Goal: Browse casually: Explore the website without a specific task or goal

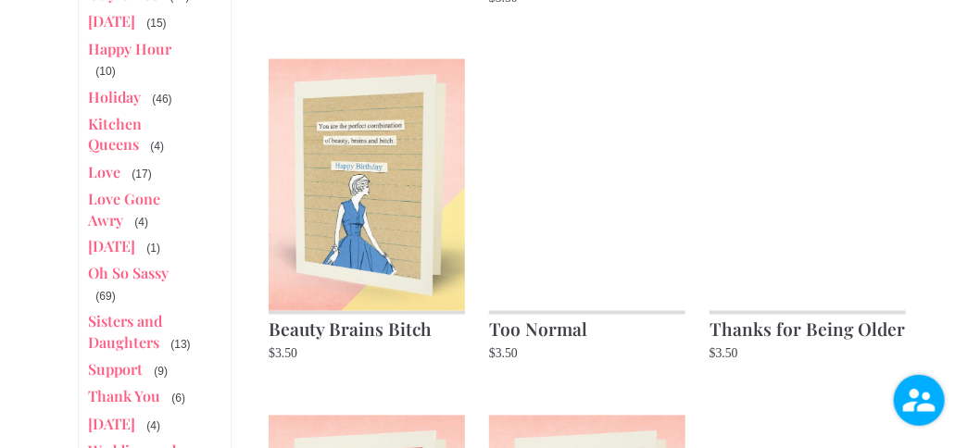
scroll to position [1018, 0]
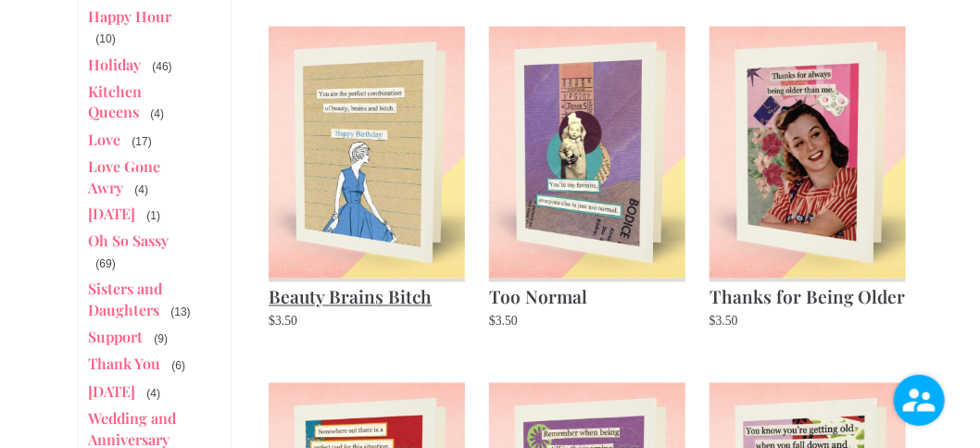
click at [359, 167] on img at bounding box center [367, 153] width 196 height 252
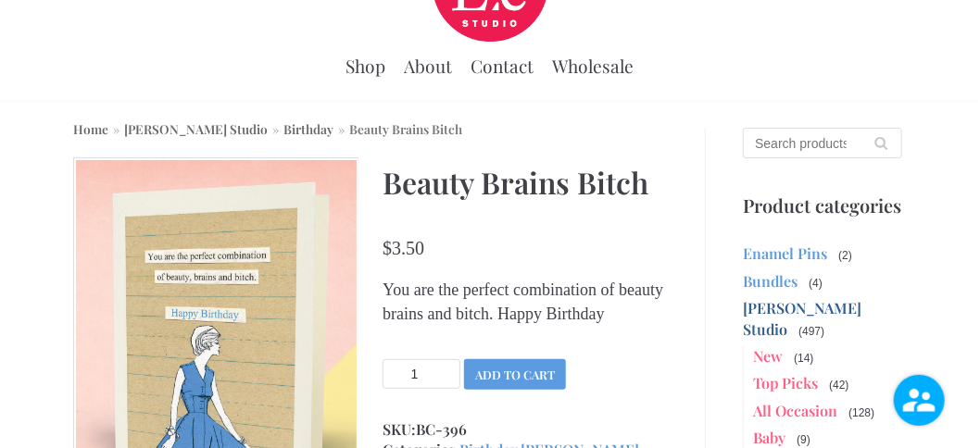
scroll to position [185, 0]
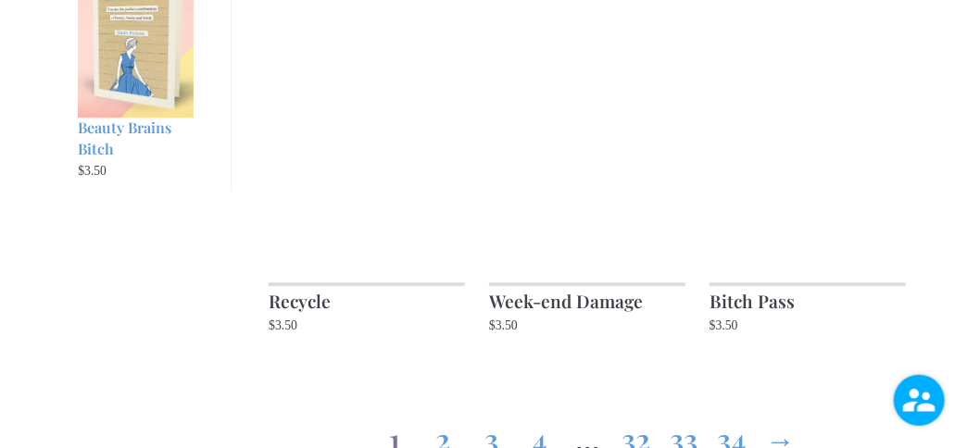
scroll to position [1759, 0]
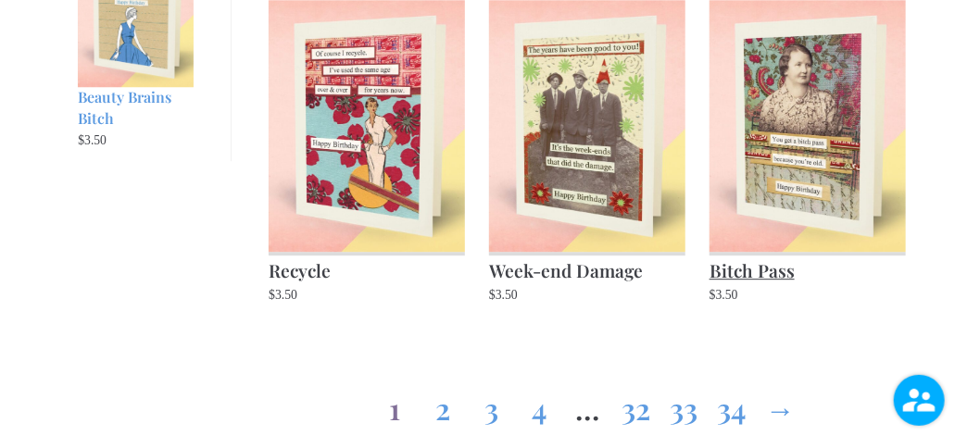
click at [820, 154] on img at bounding box center [807, 126] width 196 height 252
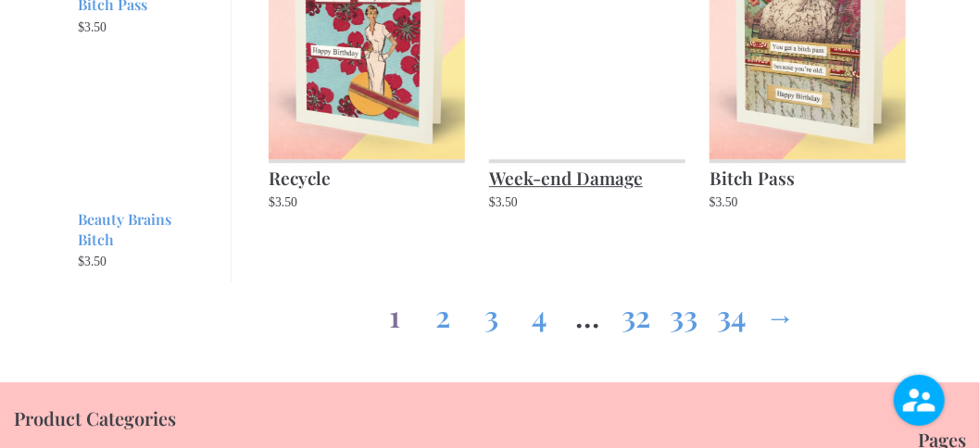
scroll to position [1759, 0]
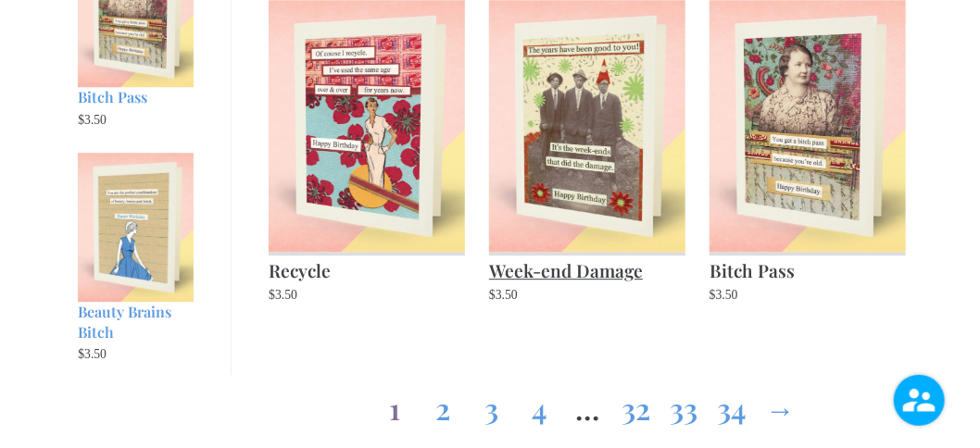
click at [574, 148] on img at bounding box center [587, 126] width 196 height 252
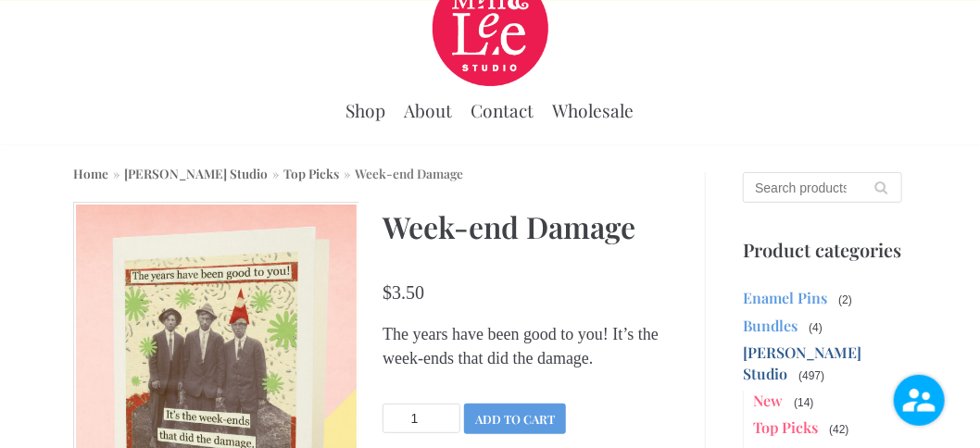
scroll to position [93, 0]
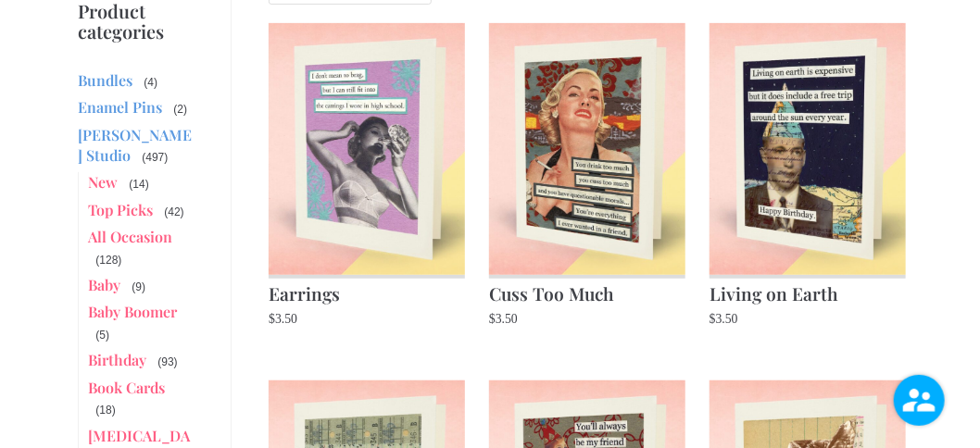
scroll to position [185, 0]
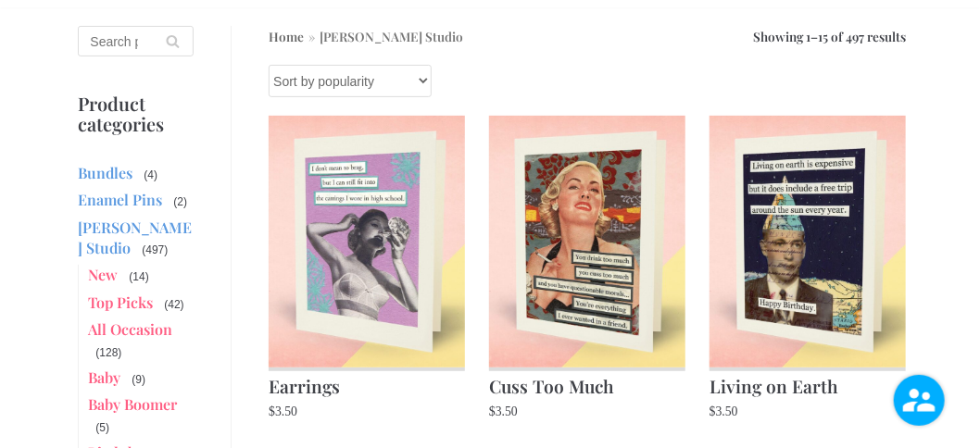
click at [421, 81] on select "Sort by popularity Sort by average rating Sort by latest Sort by price: low to …" at bounding box center [350, 81] width 163 height 32
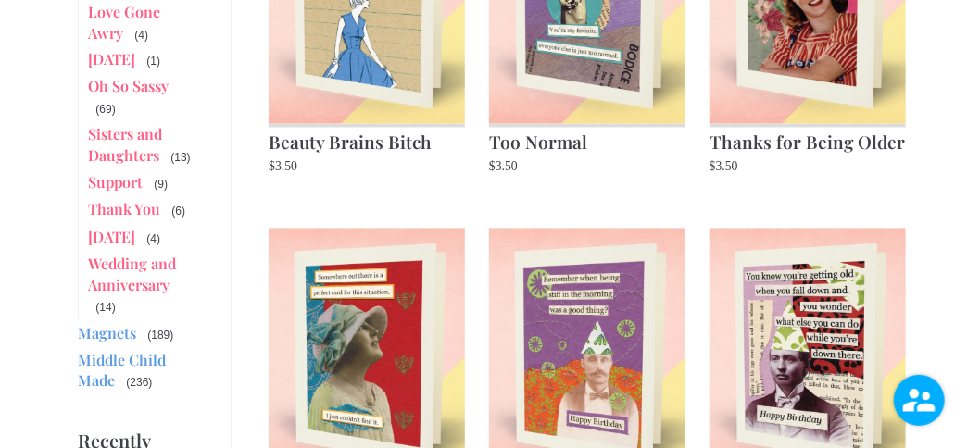
scroll to position [1204, 0]
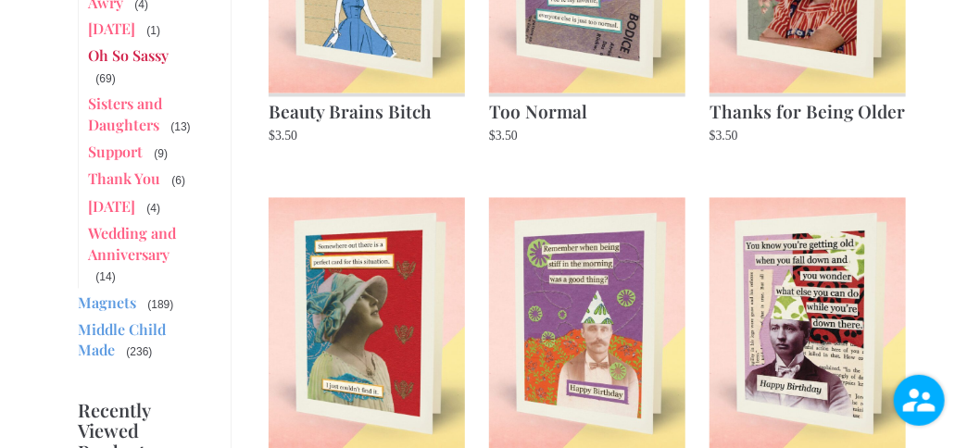
click at [119, 66] on link "Oh So Sassy" at bounding box center [128, 55] width 81 height 19
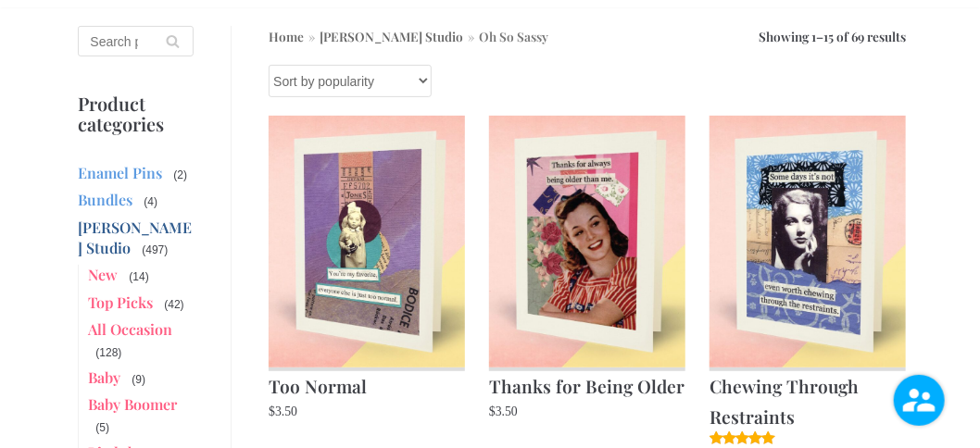
scroll to position [278, 0]
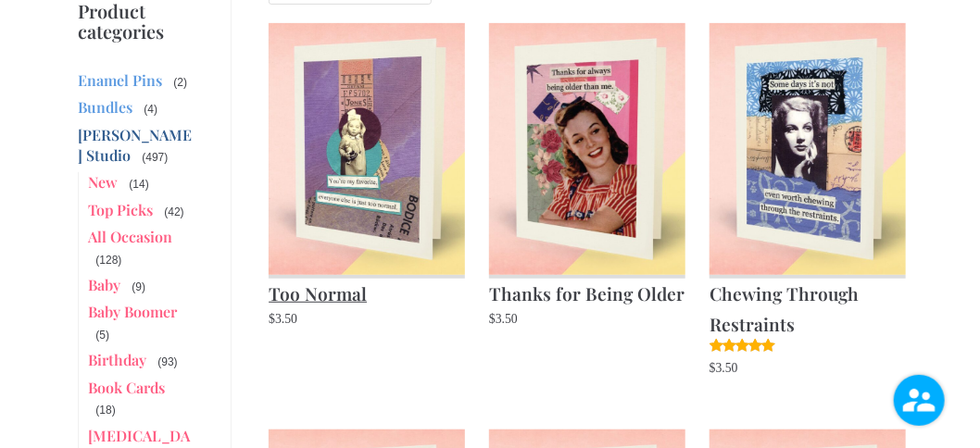
click at [358, 139] on img at bounding box center [367, 149] width 196 height 252
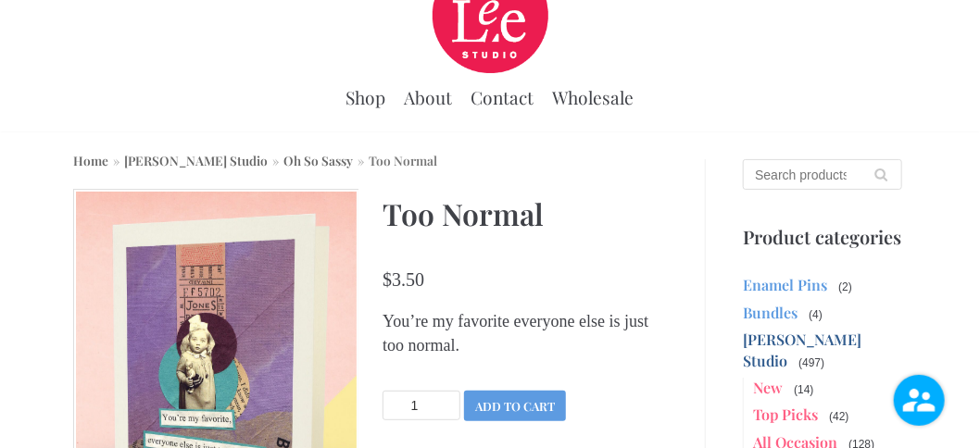
scroll to position [93, 0]
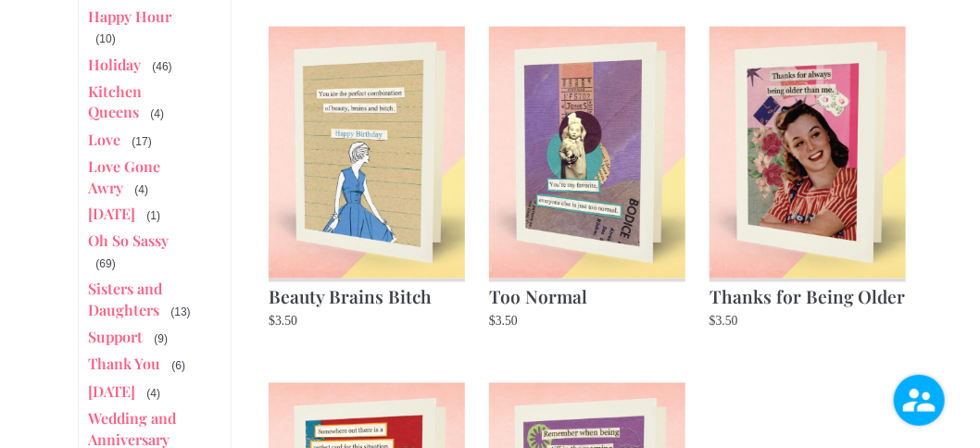
scroll to position [1111, 0]
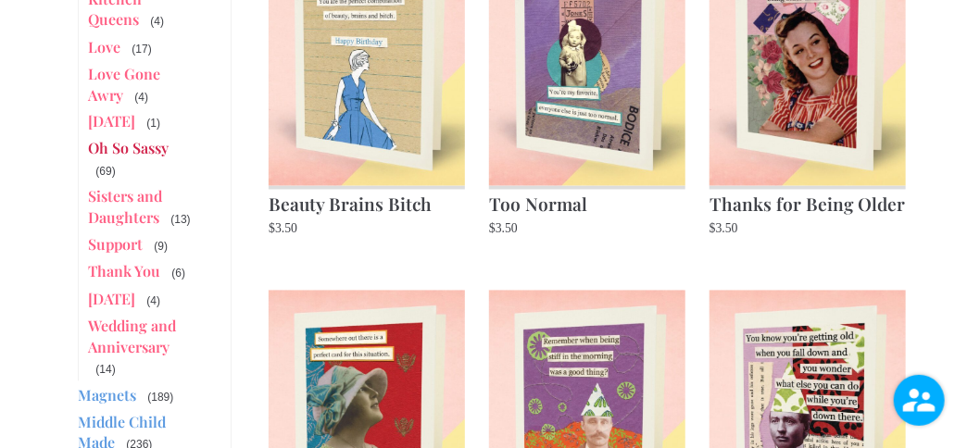
click at [126, 158] on link "Oh So Sassy" at bounding box center [128, 148] width 81 height 19
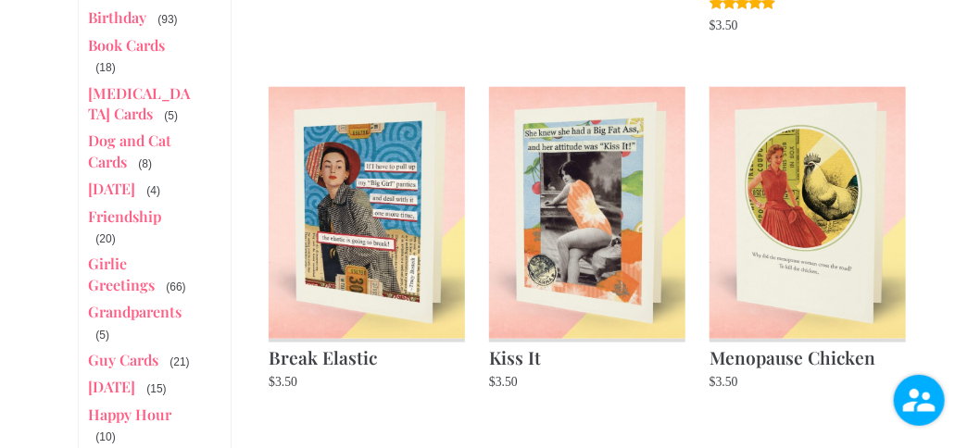
scroll to position [648, 0]
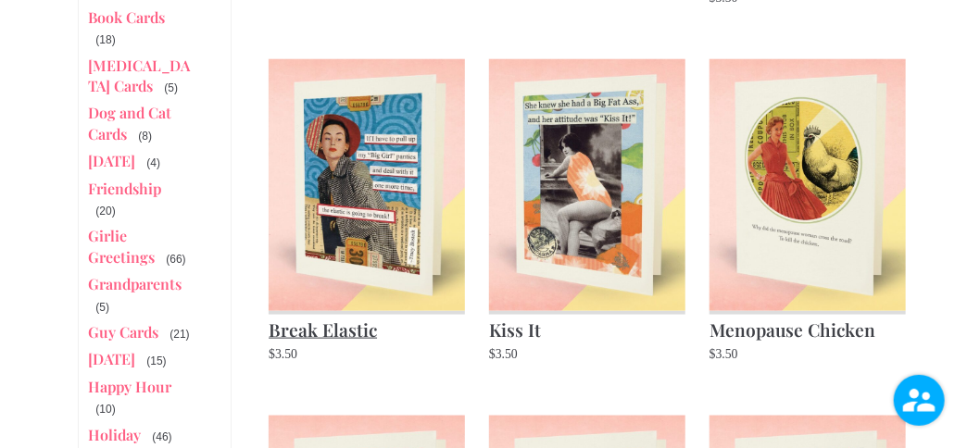
click at [370, 209] on img at bounding box center [367, 185] width 196 height 252
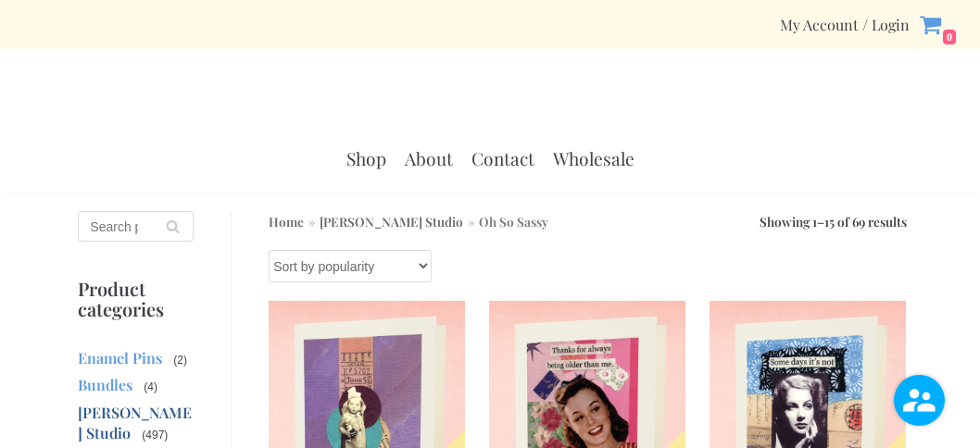
scroll to position [648, 0]
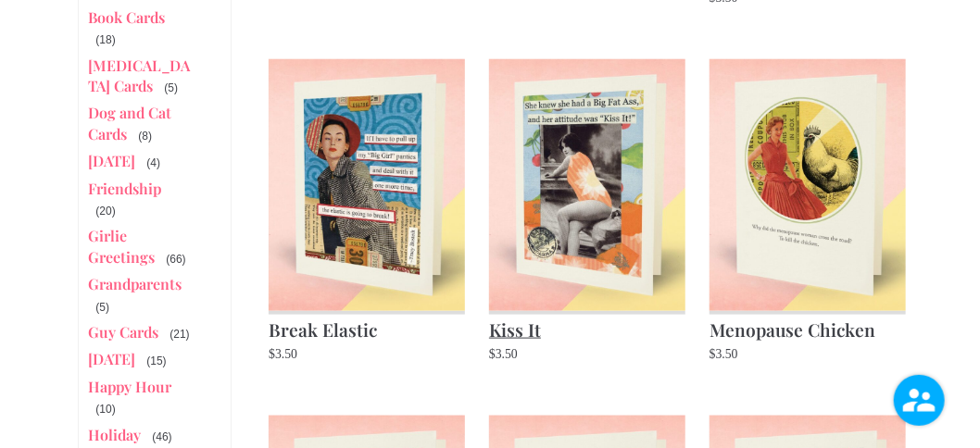
click at [591, 192] on img at bounding box center [587, 185] width 196 height 252
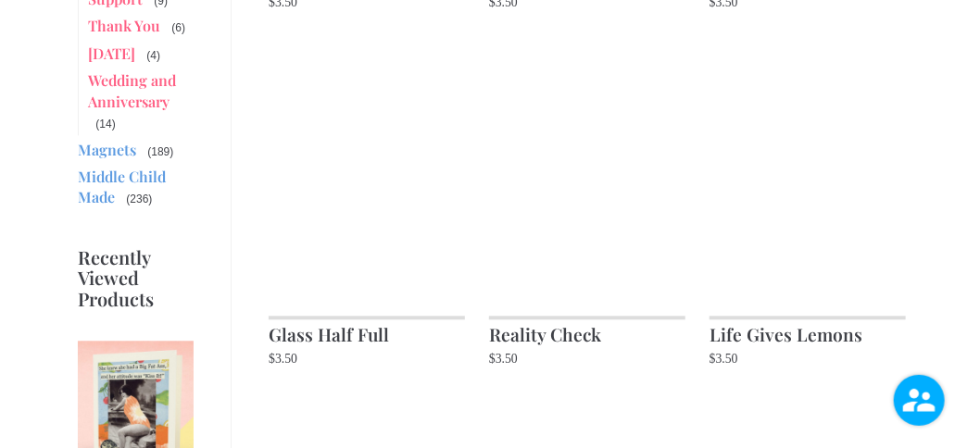
scroll to position [1389, 0]
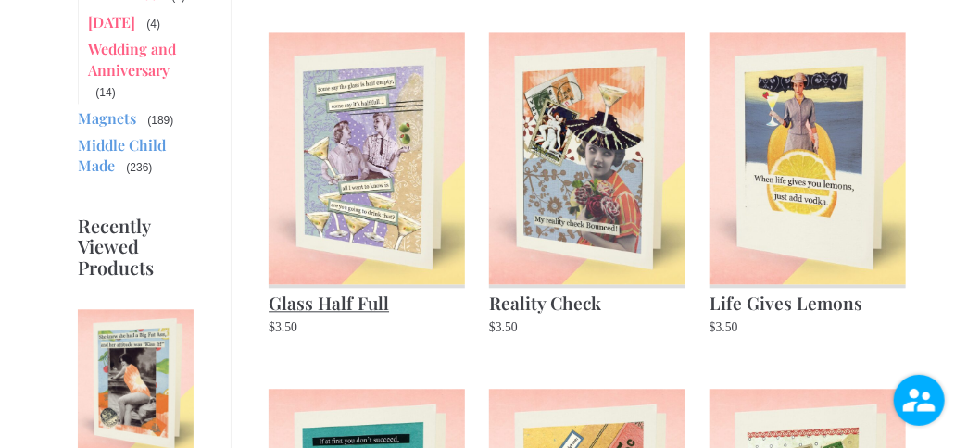
click at [370, 168] on img at bounding box center [367, 158] width 196 height 252
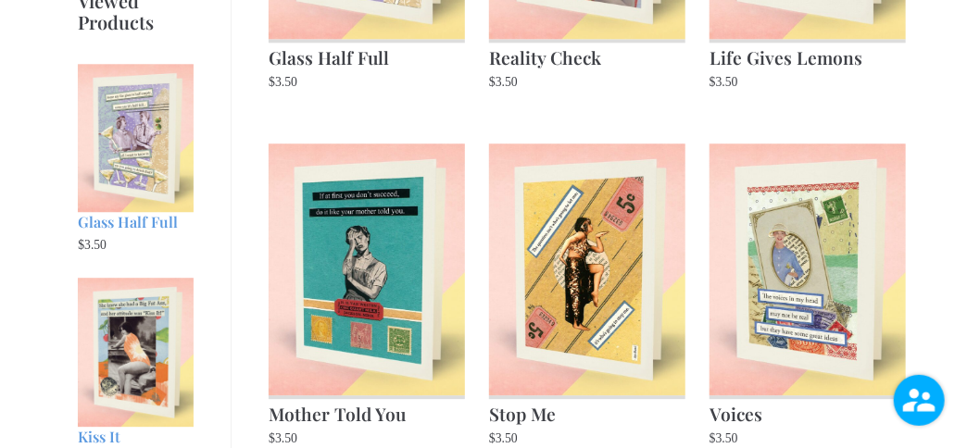
scroll to position [1667, 0]
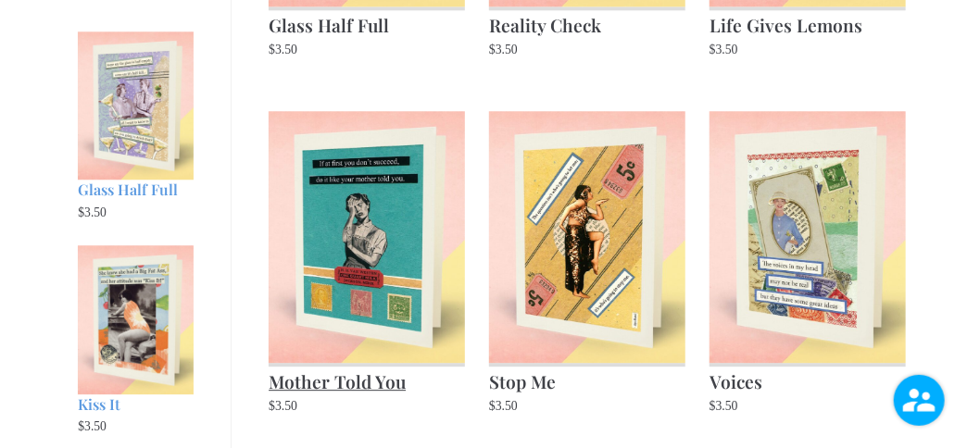
click at [356, 229] on img at bounding box center [367, 237] width 196 height 252
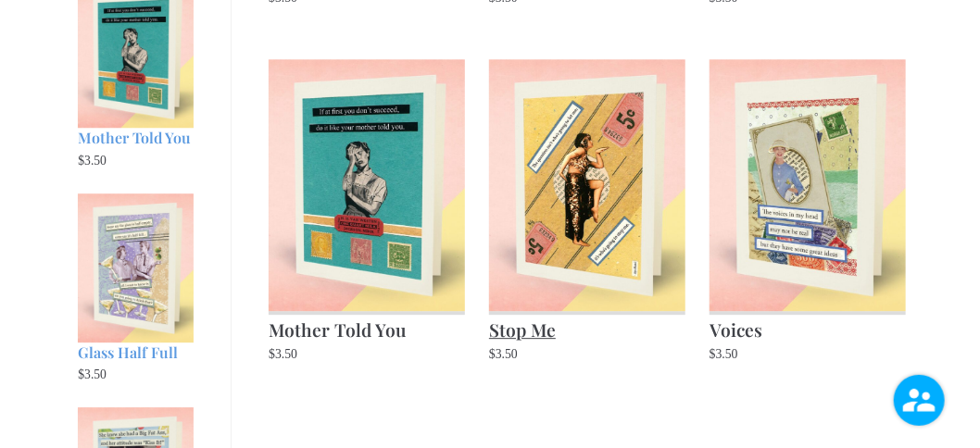
scroll to position [1761, 0]
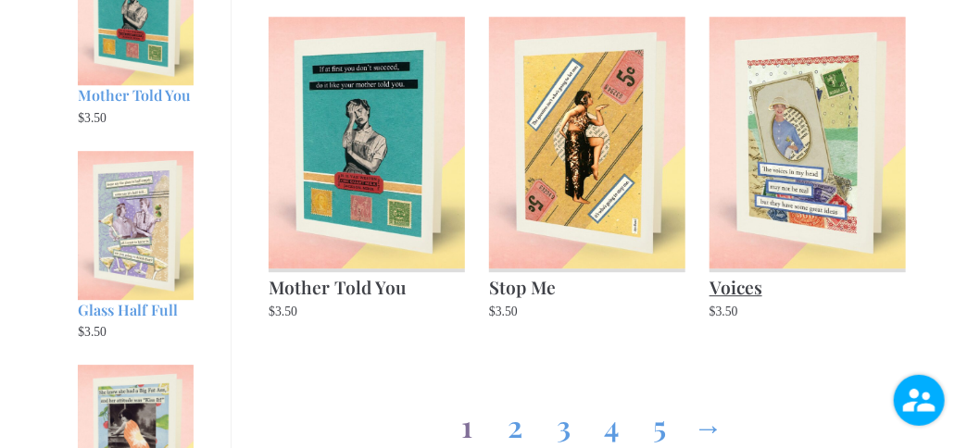
click at [792, 170] on img at bounding box center [807, 143] width 196 height 252
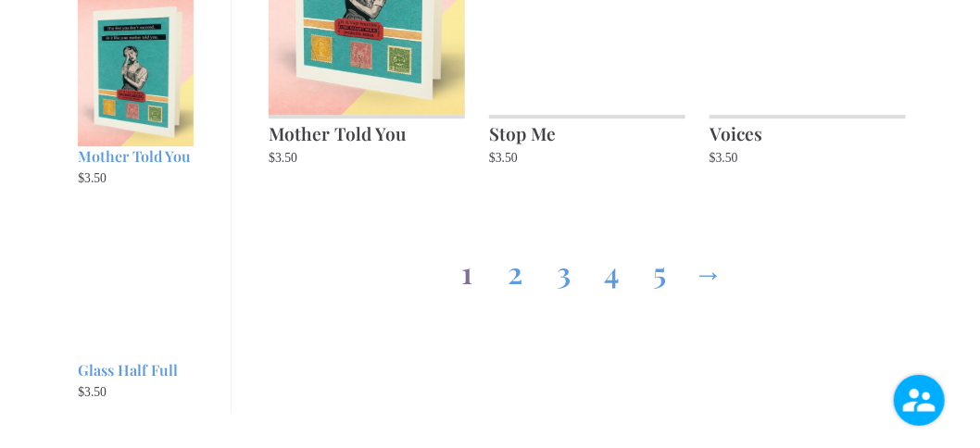
scroll to position [1946, 0]
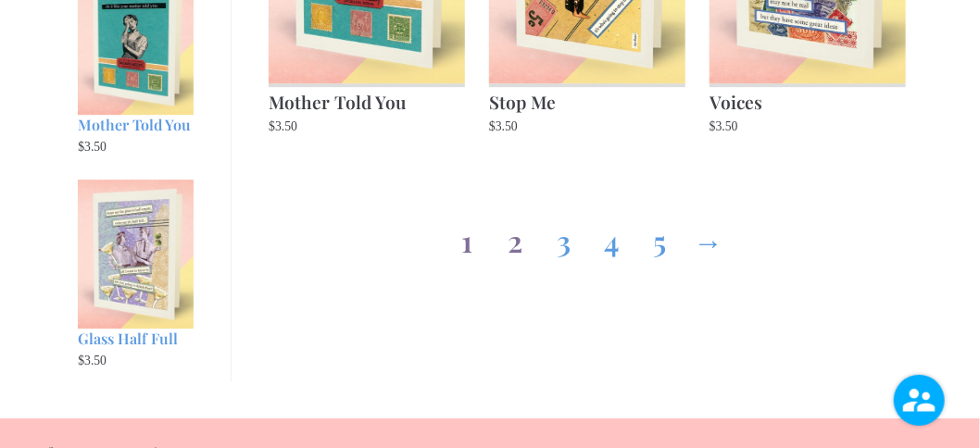
click at [514, 245] on link "2" at bounding box center [515, 237] width 30 height 67
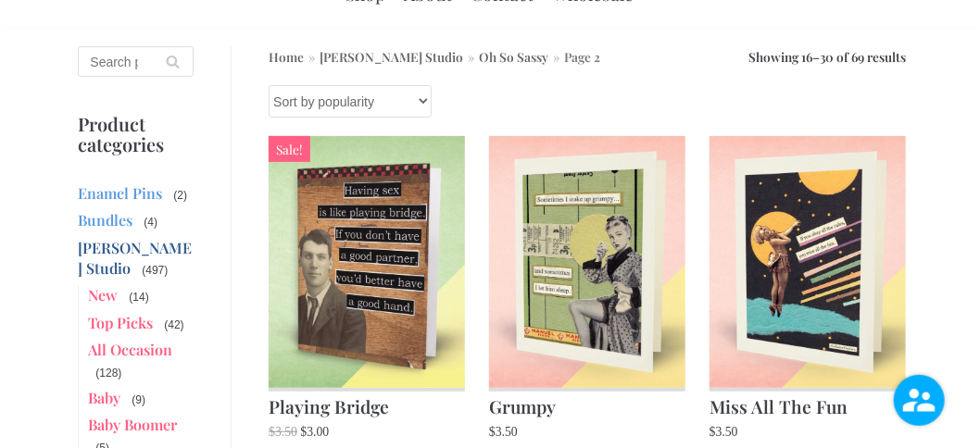
scroll to position [185, 0]
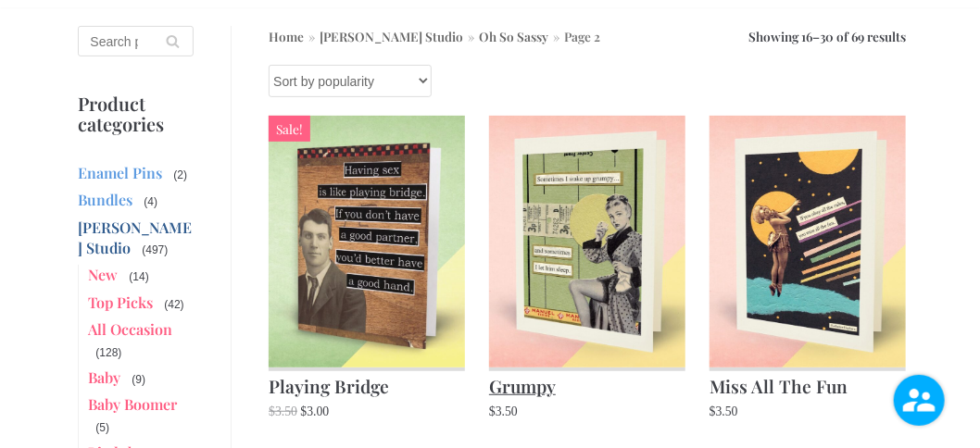
click at [593, 237] on img at bounding box center [587, 242] width 196 height 252
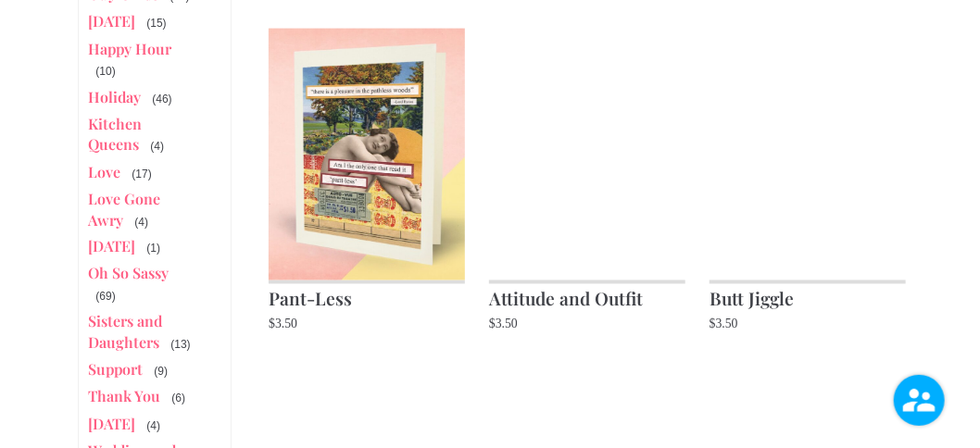
scroll to position [1018, 0]
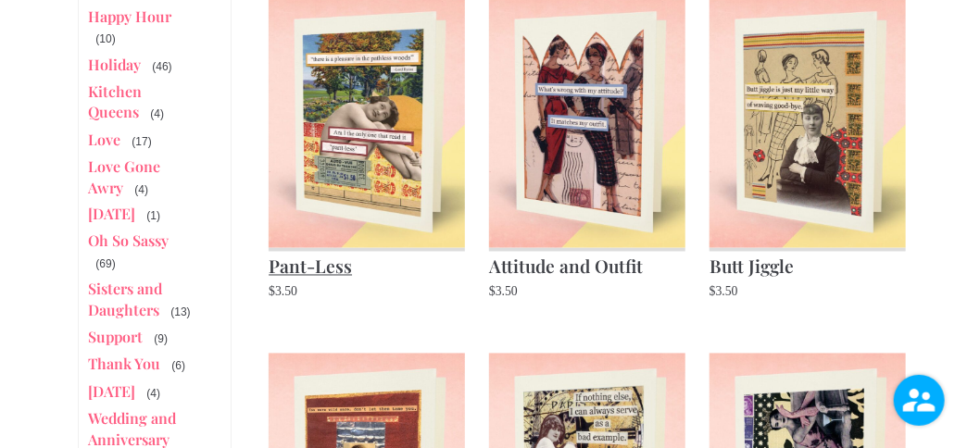
click at [341, 110] on img at bounding box center [367, 122] width 196 height 252
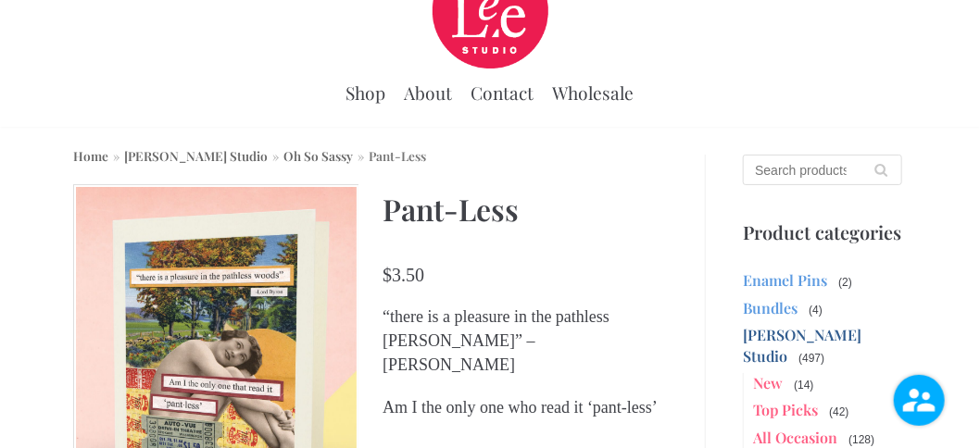
scroll to position [93, 0]
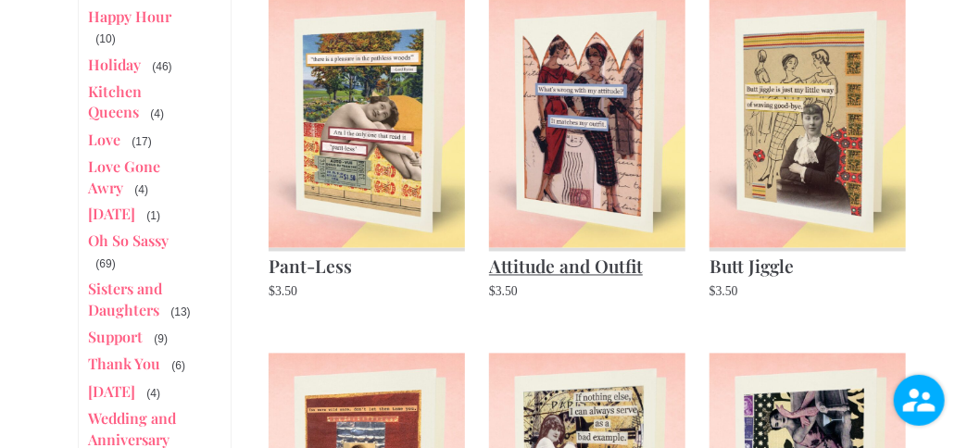
scroll to position [1018, 0]
click at [577, 125] on img at bounding box center [587, 122] width 196 height 252
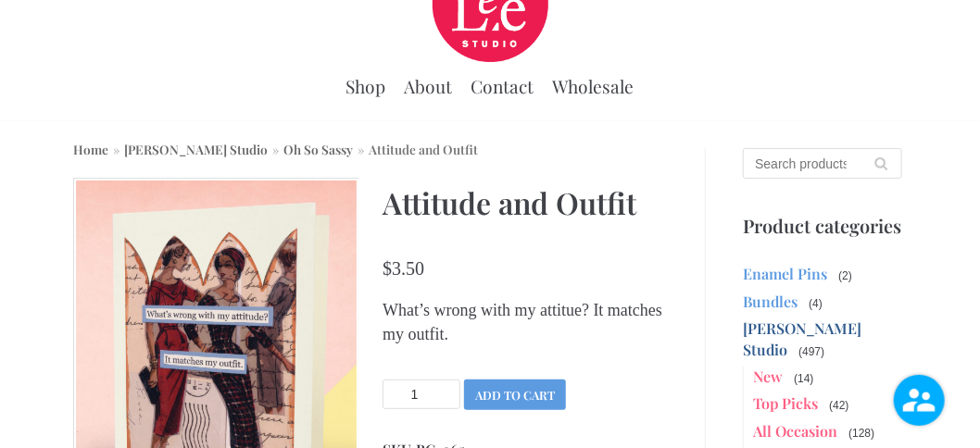
scroll to position [93, 0]
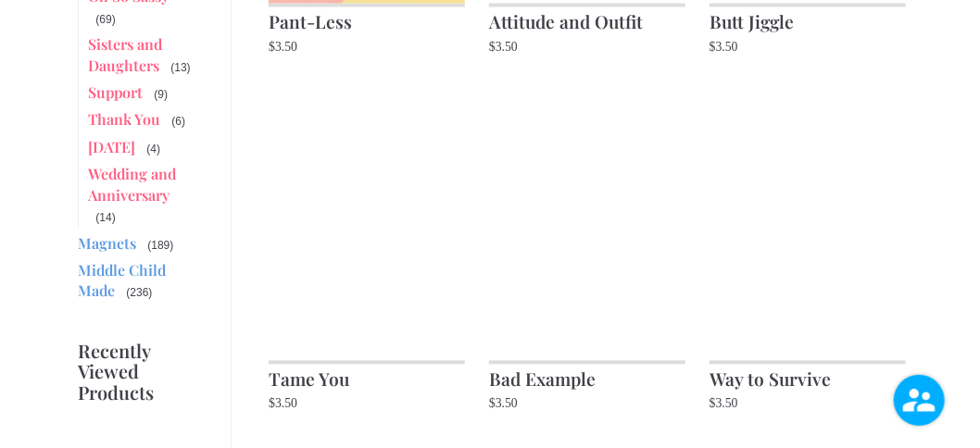
scroll to position [1296, 0]
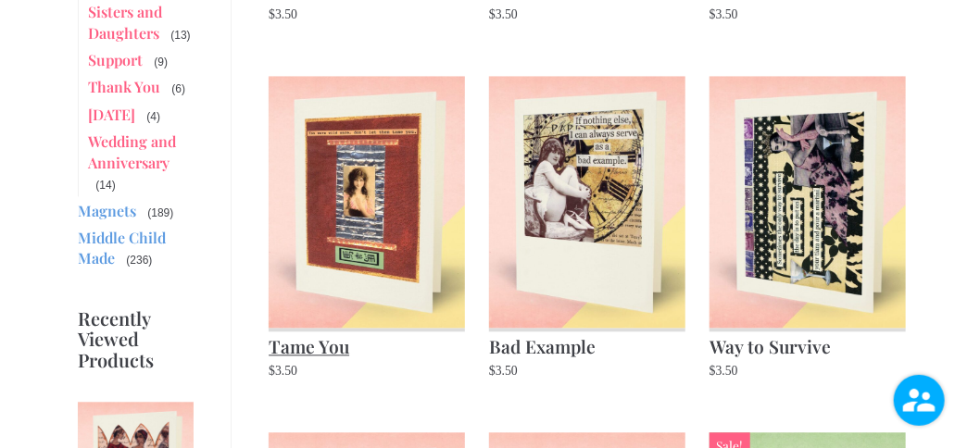
click at [355, 206] on img at bounding box center [367, 202] width 196 height 252
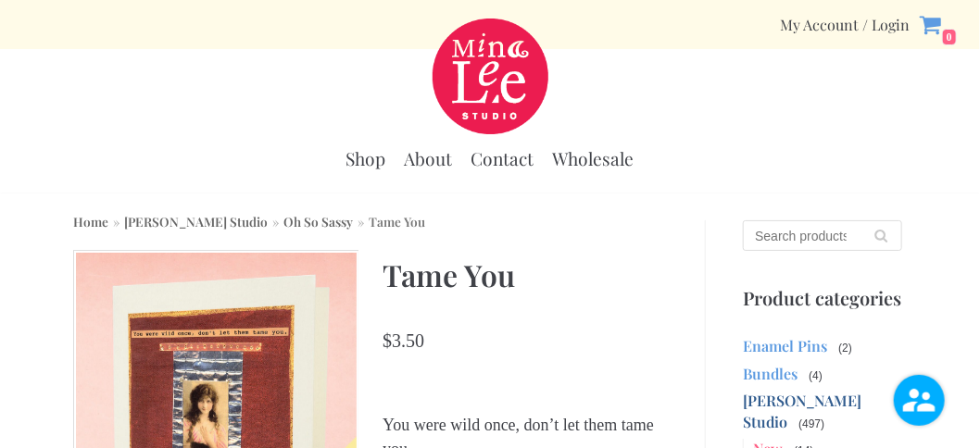
scroll to position [93, 0]
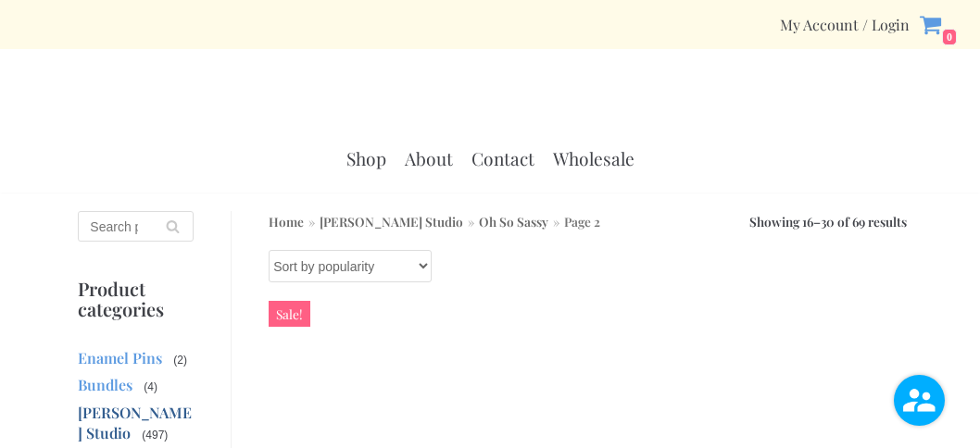
scroll to position [1296, 0]
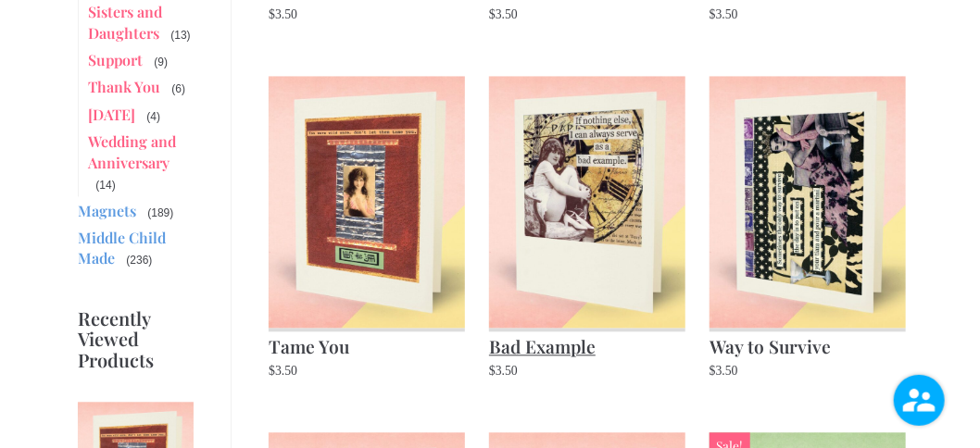
click at [585, 192] on img at bounding box center [587, 202] width 196 height 252
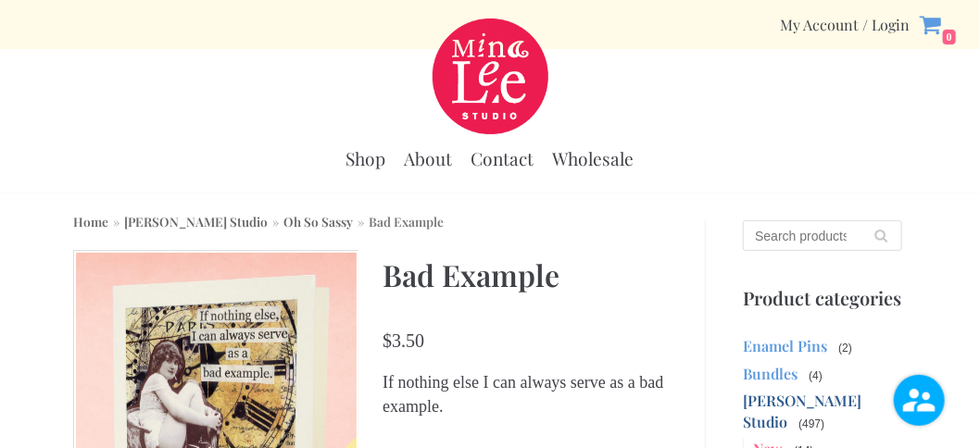
scroll to position [93, 0]
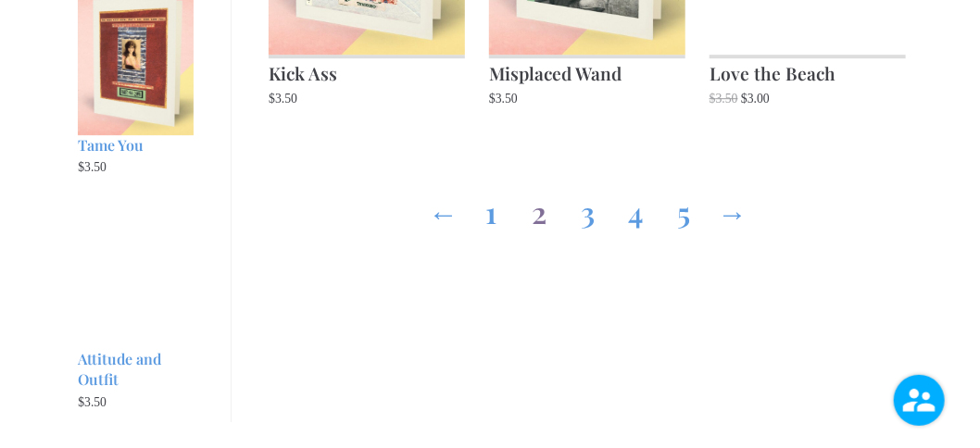
scroll to position [1944, 0]
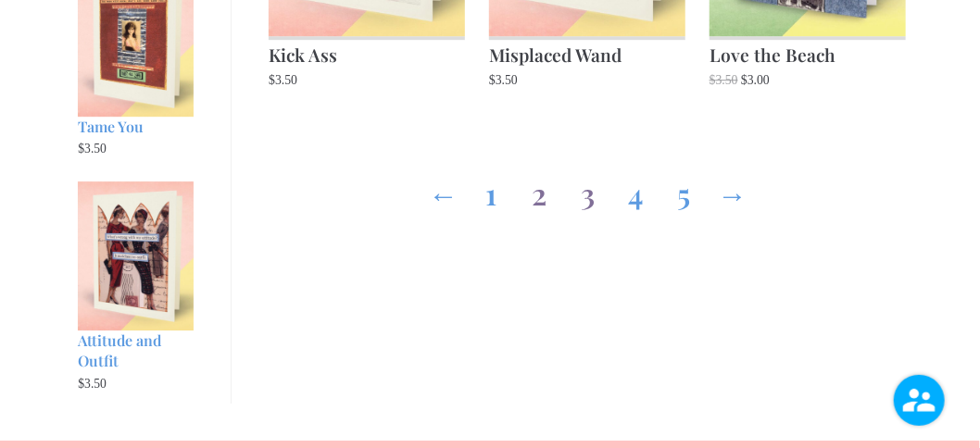
click at [587, 200] on link "3" at bounding box center [587, 189] width 30 height 67
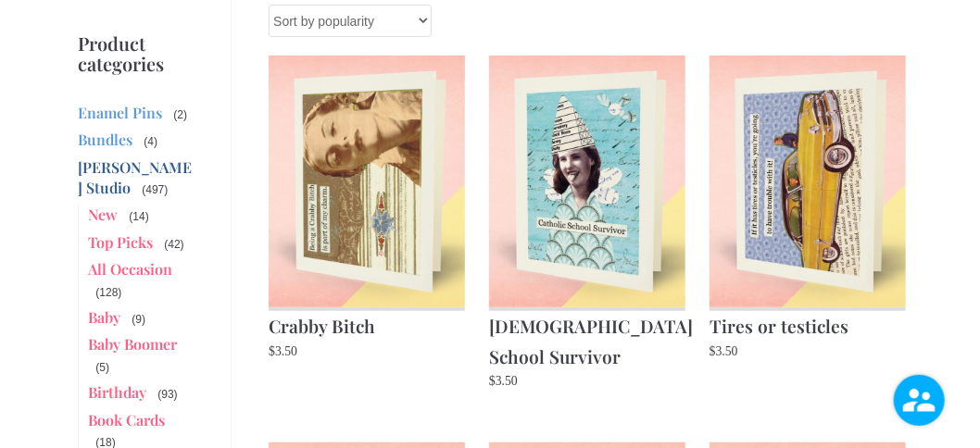
scroll to position [278, 0]
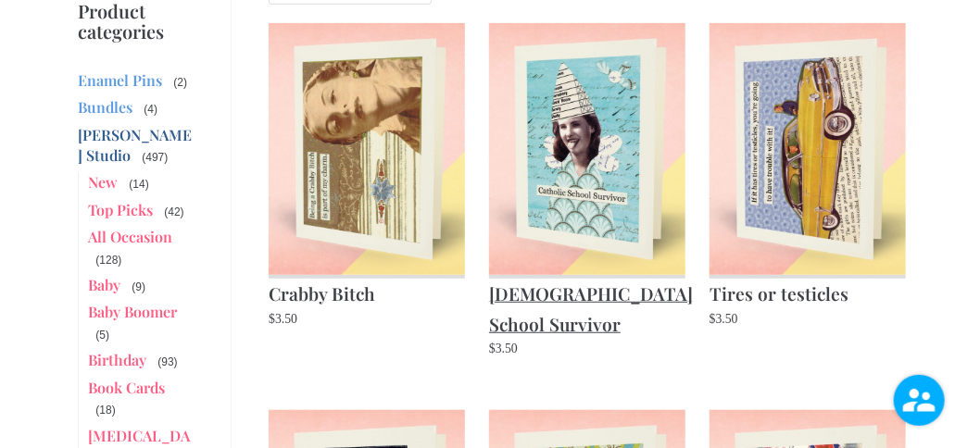
click at [578, 156] on img at bounding box center [587, 149] width 196 height 252
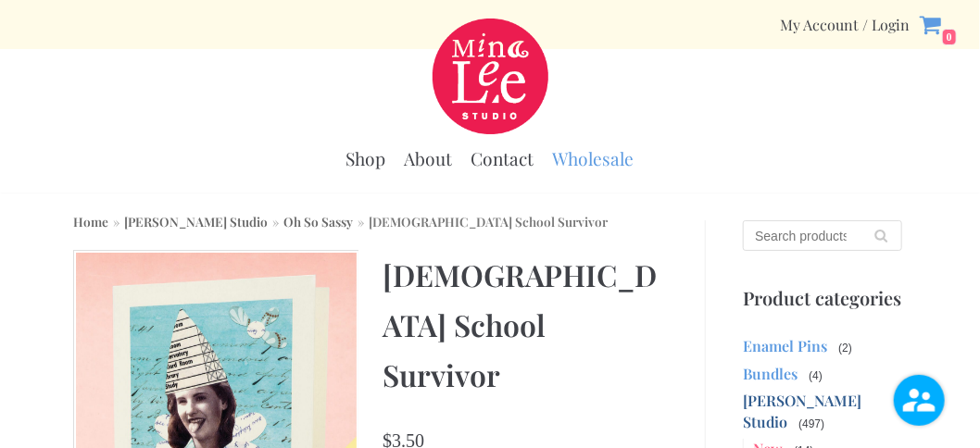
scroll to position [93, 0]
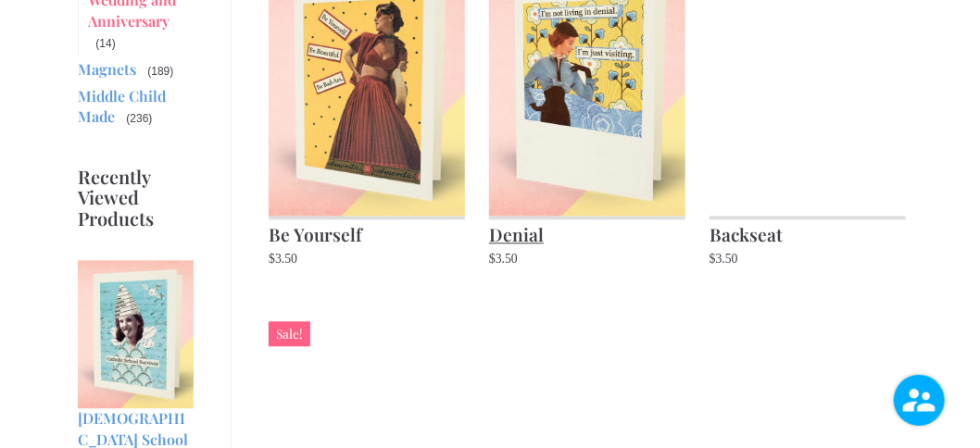
scroll to position [1389, 0]
